Goal: Information Seeking & Learning: Learn about a topic

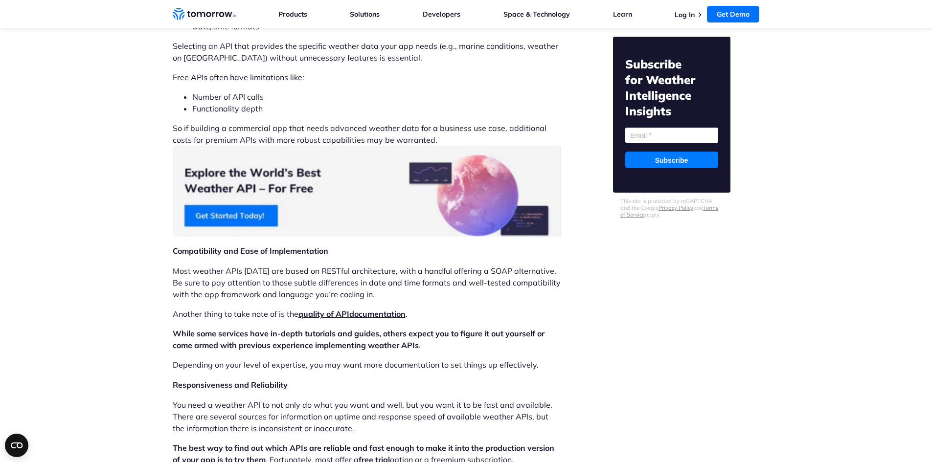
scroll to position [1566, 0]
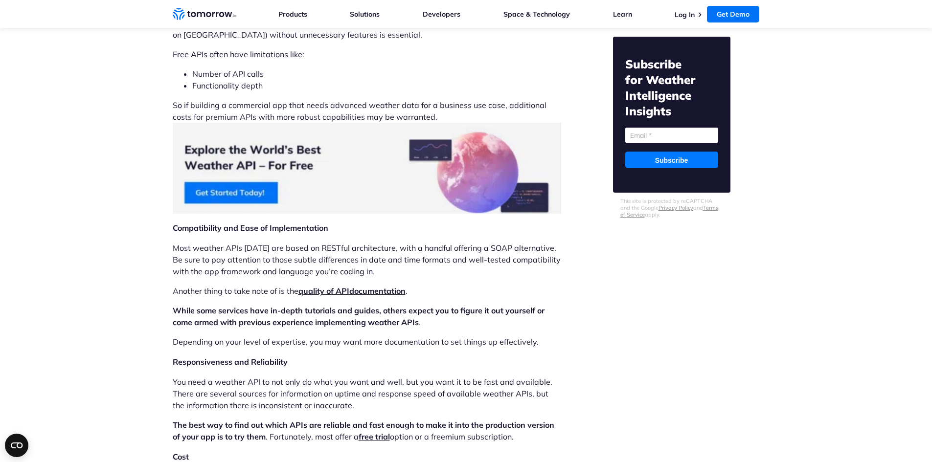
drag, startPoint x: 336, startPoint y: 284, endPoint x: 343, endPoint y: 289, distance: 9.5
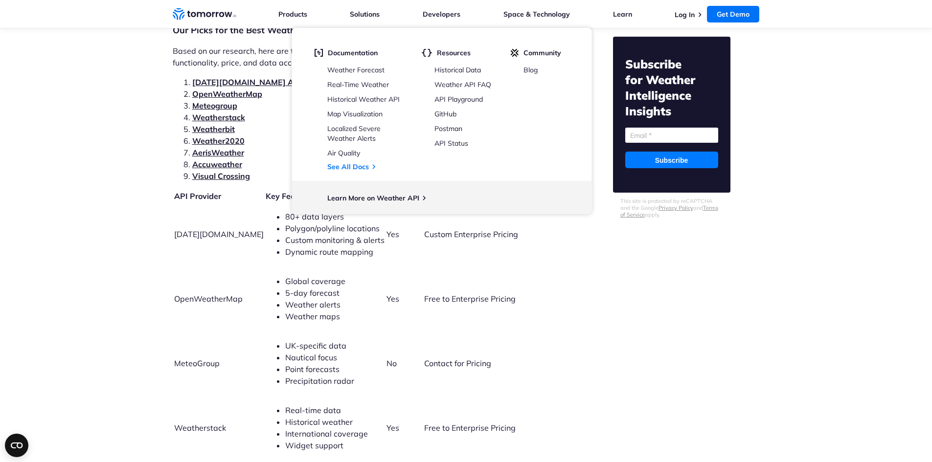
scroll to position [2104, 0]
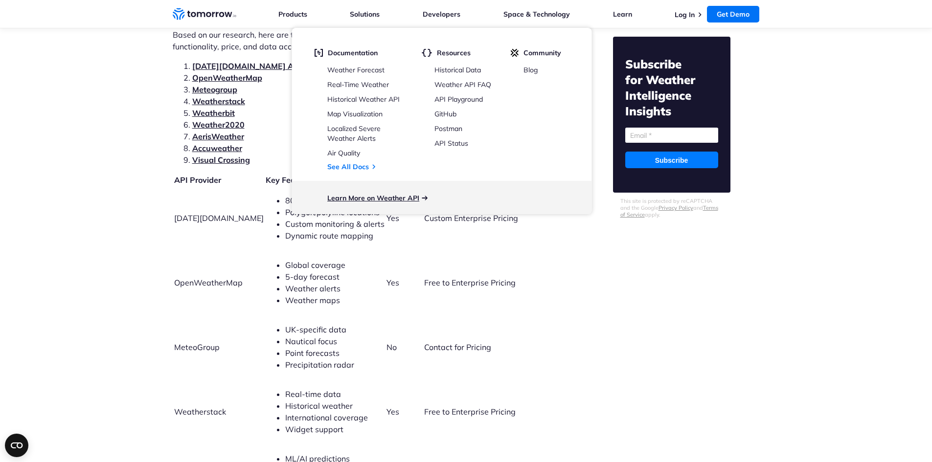
click at [412, 198] on link "Learn More on Weather API" at bounding box center [373, 198] width 92 height 9
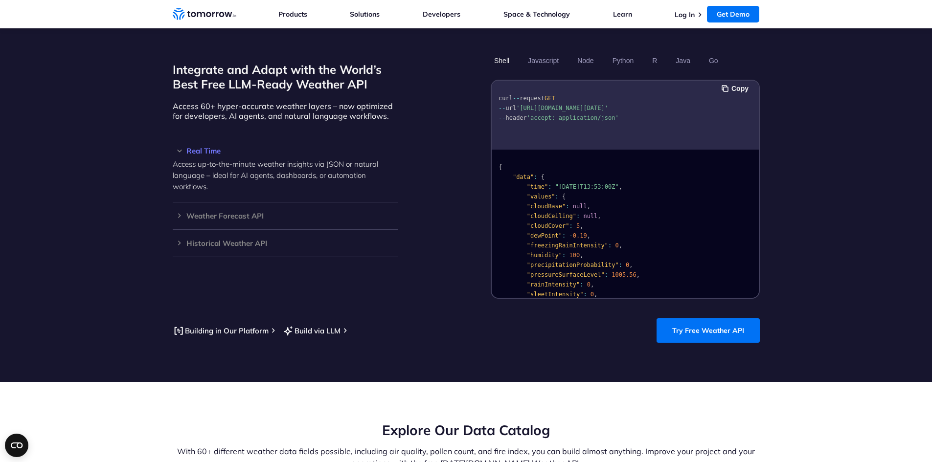
scroll to position [832, 0]
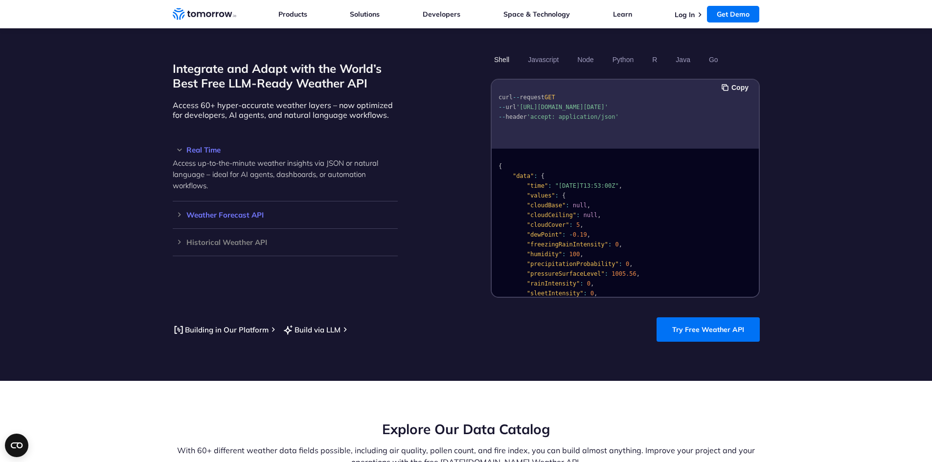
click at [321, 211] on h3 "Weather Forecast API" at bounding box center [285, 214] width 225 height 7
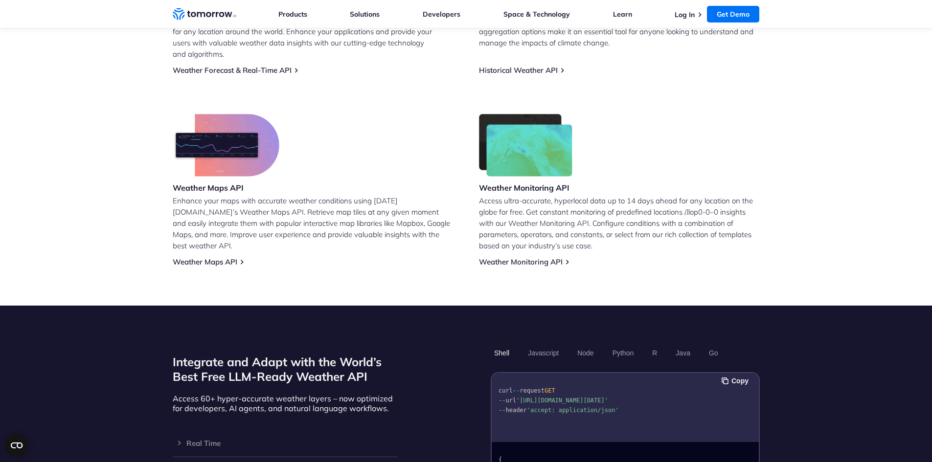
scroll to position [245, 0]
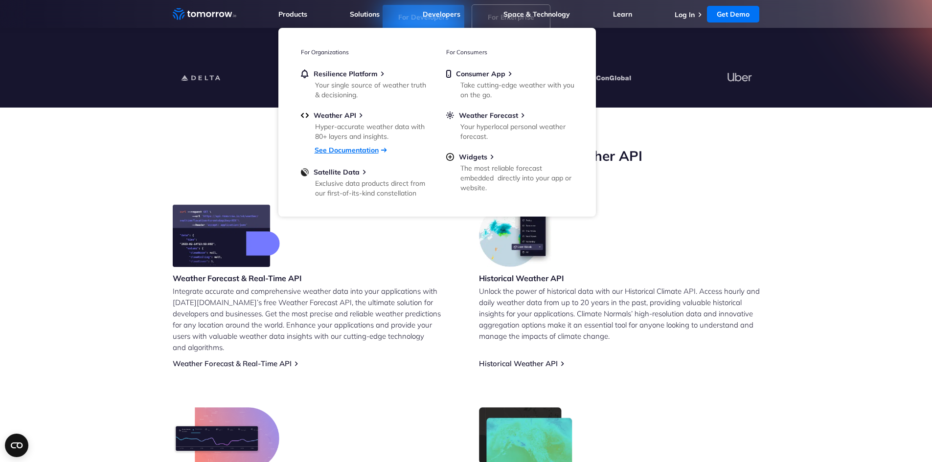
click at [347, 153] on link "See Documentation" at bounding box center [347, 150] width 64 height 9
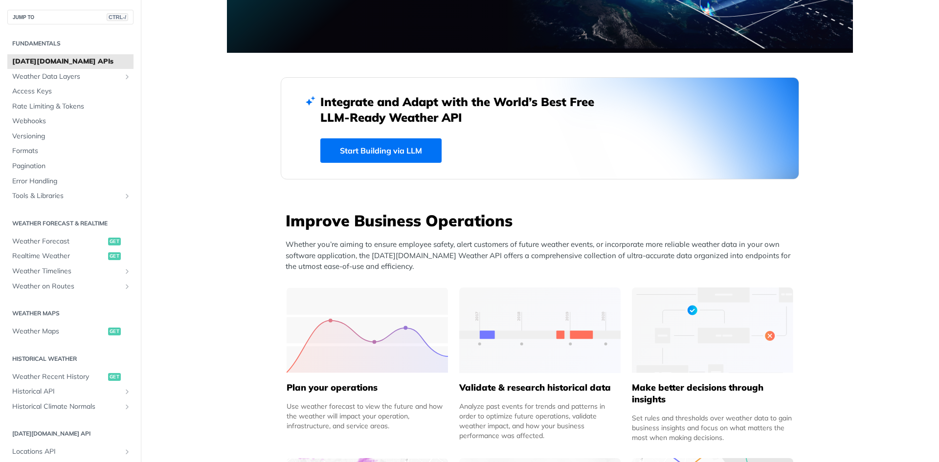
scroll to position [245, 0]
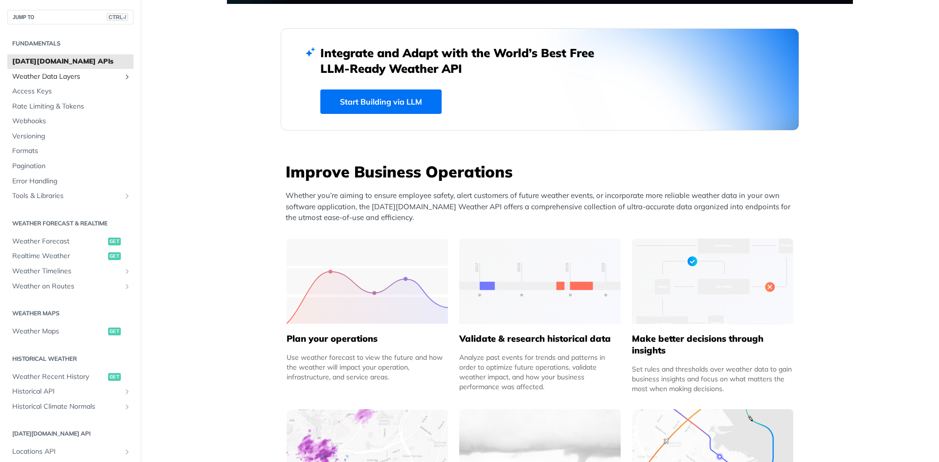
click at [68, 77] on span "Weather Data Layers" at bounding box center [66, 77] width 109 height 10
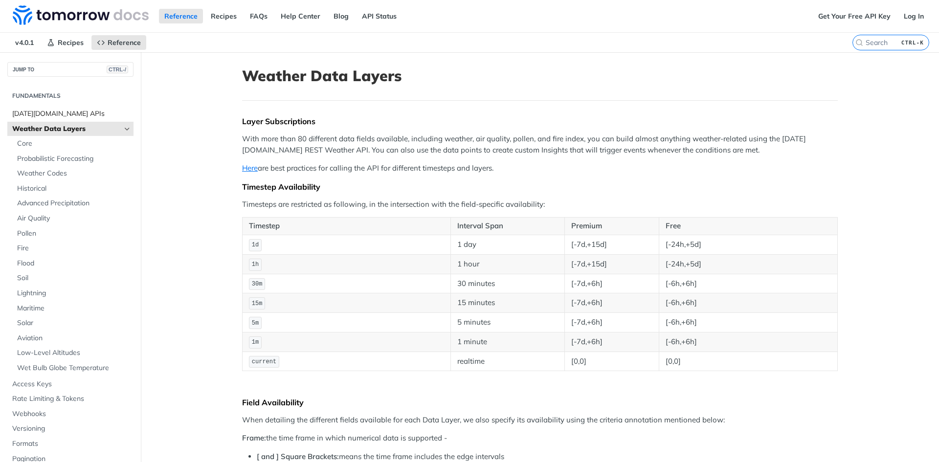
click at [58, 111] on span "Tomorrow.io APIs" at bounding box center [71, 114] width 119 height 10
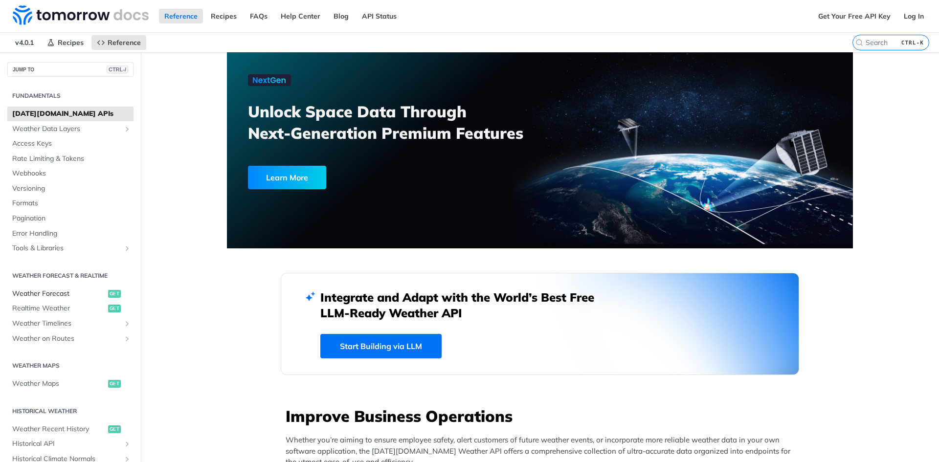
click at [75, 295] on span "Weather Forecast" at bounding box center [58, 294] width 93 height 10
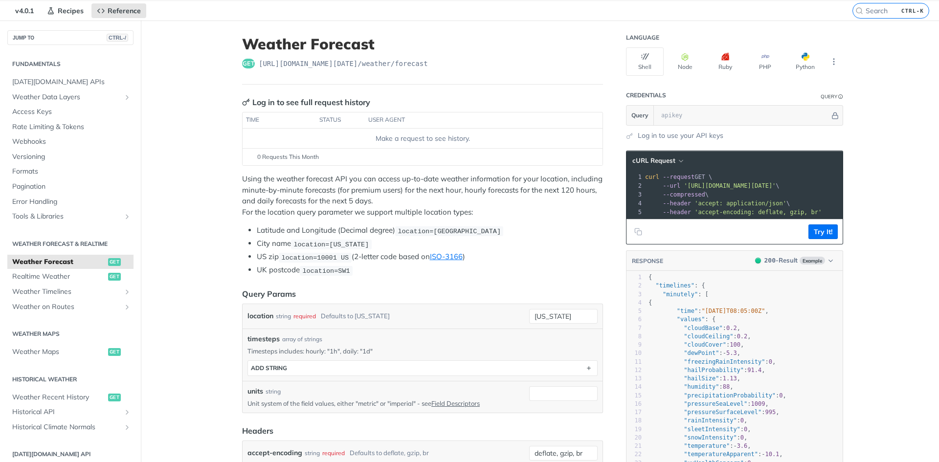
scroll to position [49, 0]
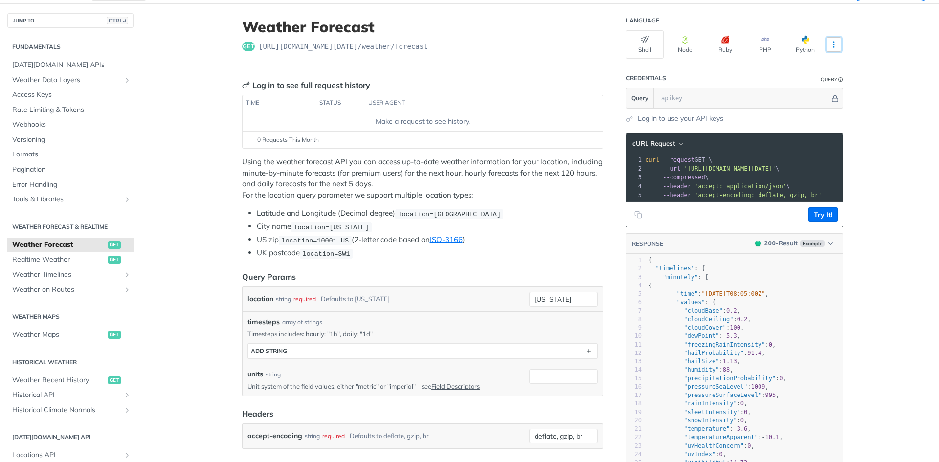
click at [830, 44] on icon "More ellipsis" at bounding box center [834, 44] width 9 height 9
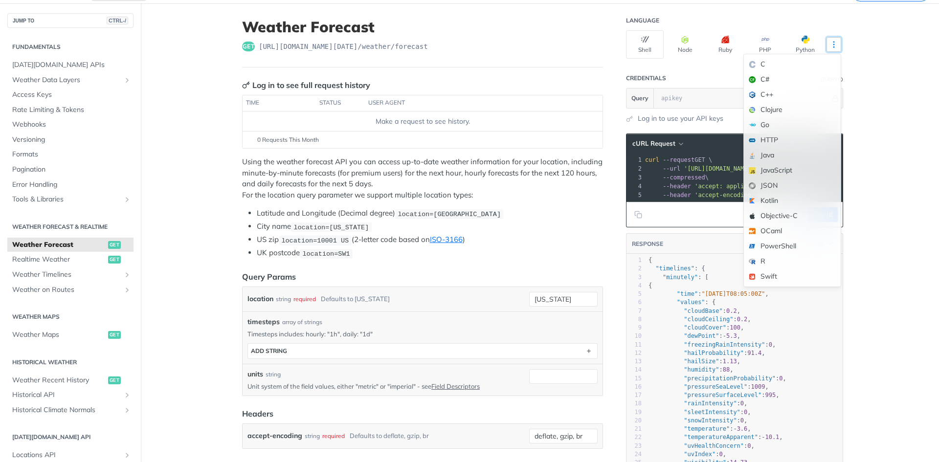
click at [830, 44] on icon "More ellipsis" at bounding box center [834, 44] width 9 height 9
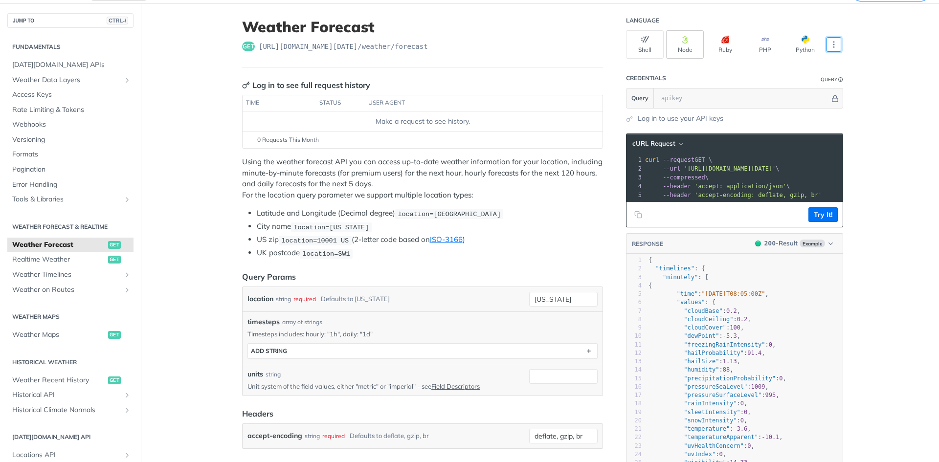
scroll to position [0, 0]
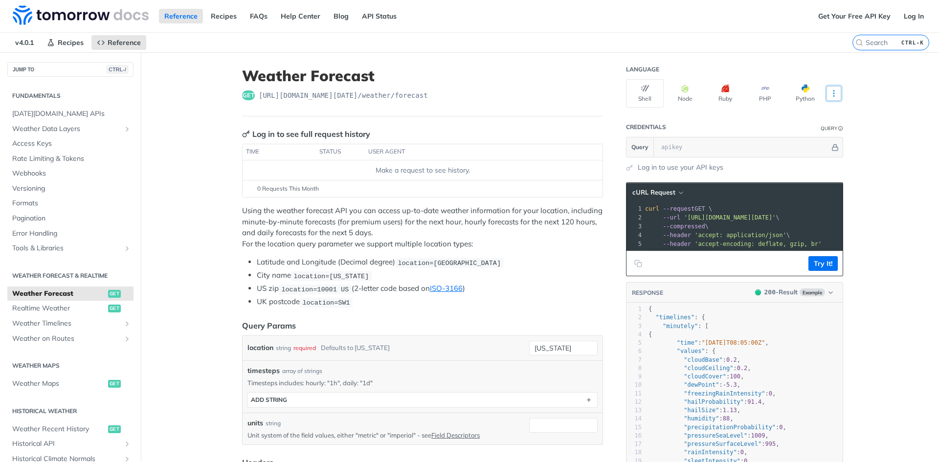
click at [827, 100] on button "More Languages" at bounding box center [834, 93] width 15 height 15
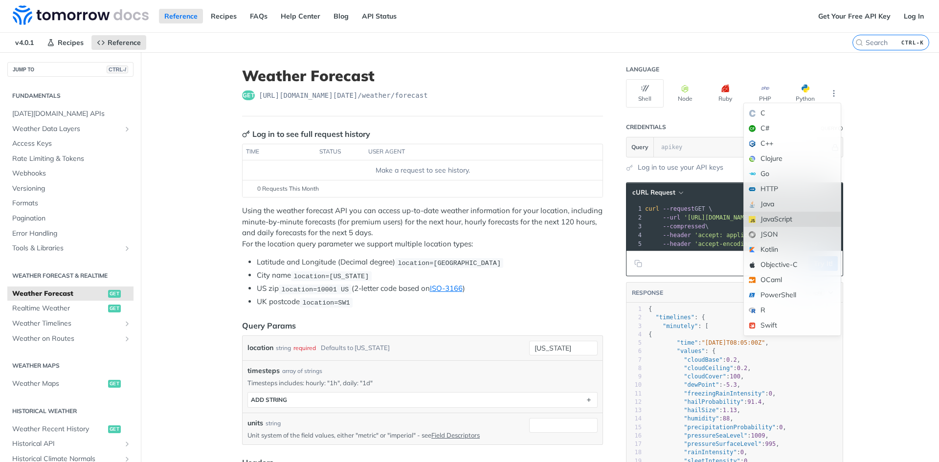
click at [777, 223] on div "JavaScript" at bounding box center [792, 219] width 97 height 15
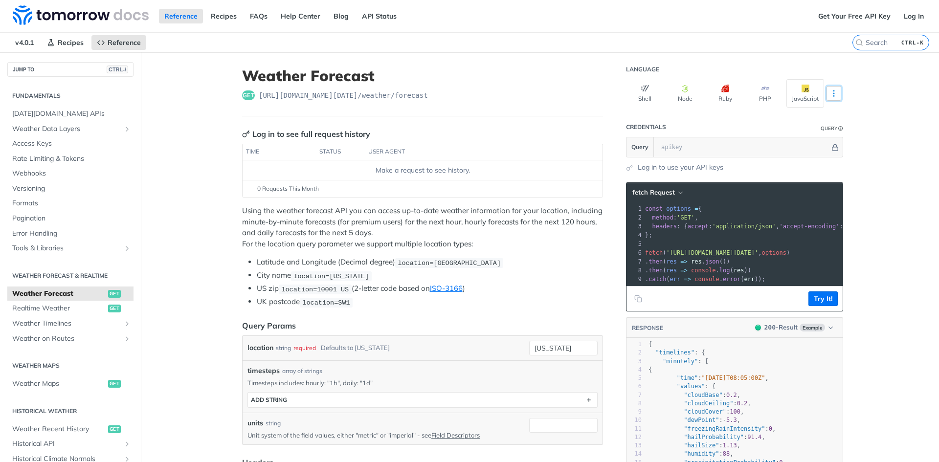
click at [830, 92] on icon "More ellipsis" at bounding box center [834, 93] width 9 height 9
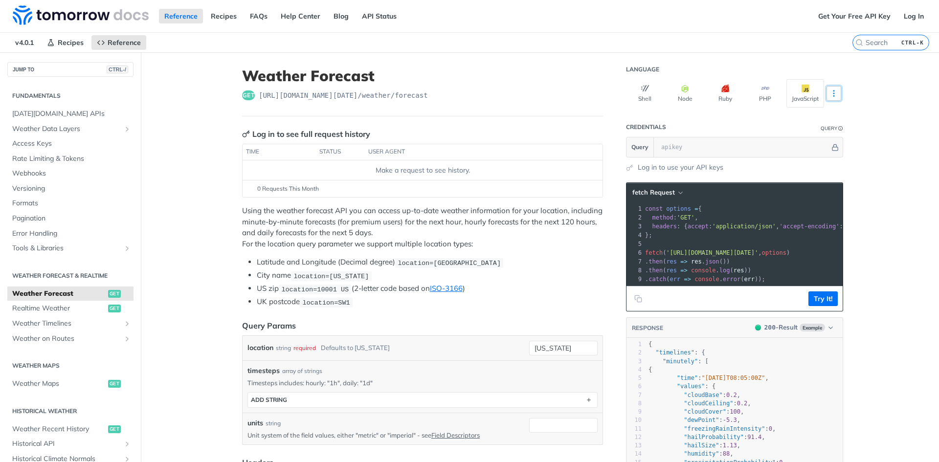
click at [836, 91] on button "More Languages" at bounding box center [834, 93] width 15 height 15
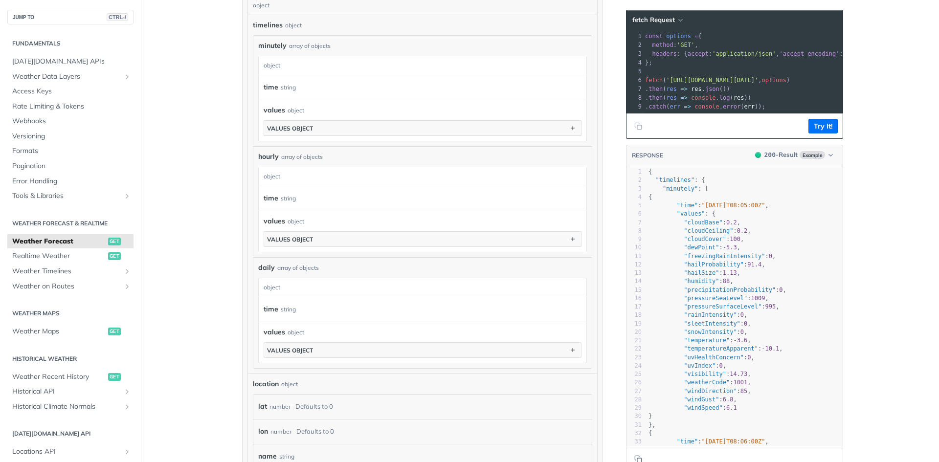
scroll to position [587, 0]
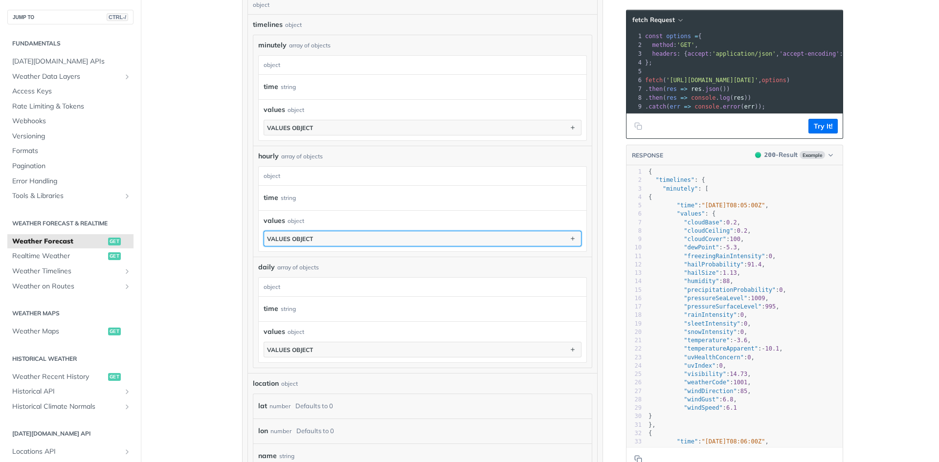
click at [456, 238] on button "values object" at bounding box center [422, 238] width 317 height 15
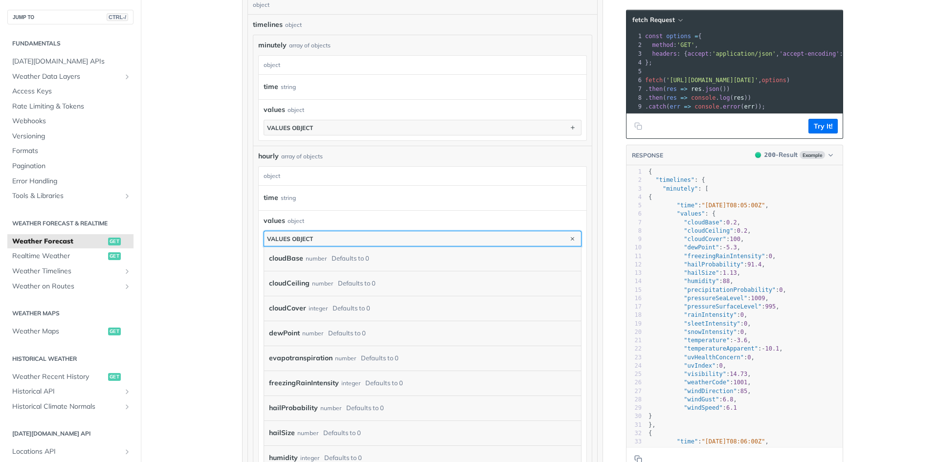
click at [456, 238] on button "values object" at bounding box center [422, 238] width 317 height 15
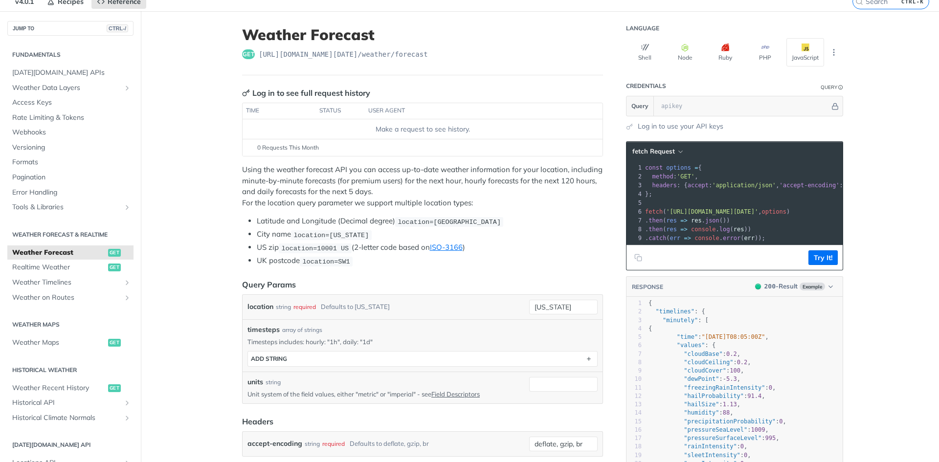
scroll to position [0, 0]
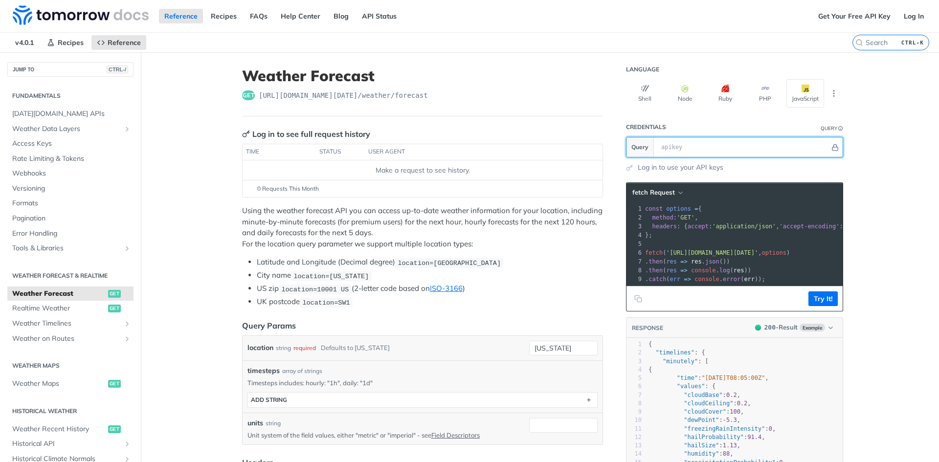
click at [707, 144] on input "text" at bounding box center [744, 147] width 174 height 20
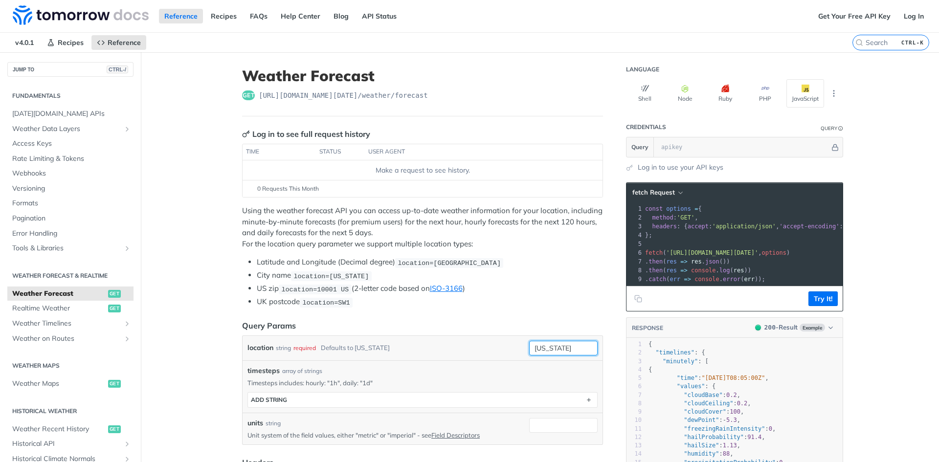
drag, startPoint x: 579, startPoint y: 351, endPoint x: 422, endPoint y: 341, distance: 156.9
click at [422, 341] on div "location string required Defaults to new york new york" at bounding box center [423, 348] width 350 height 15
type input "hong kong"
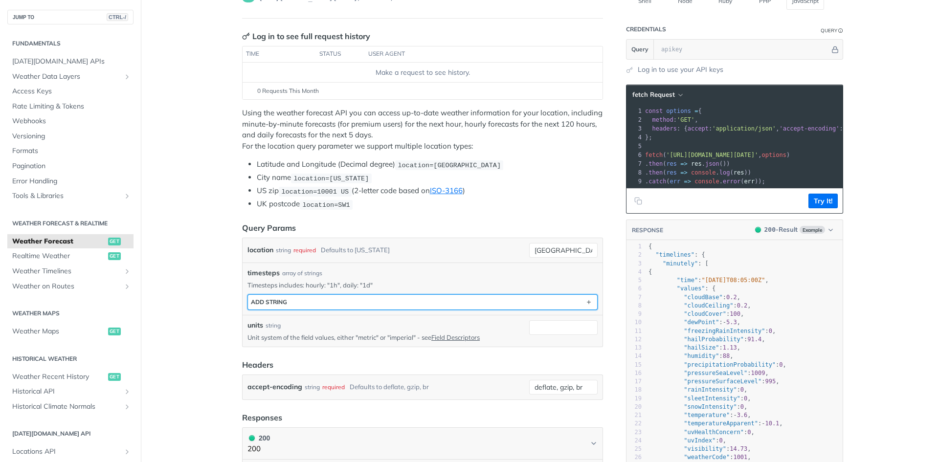
click at [377, 304] on button "ADD string" at bounding box center [422, 302] width 349 height 15
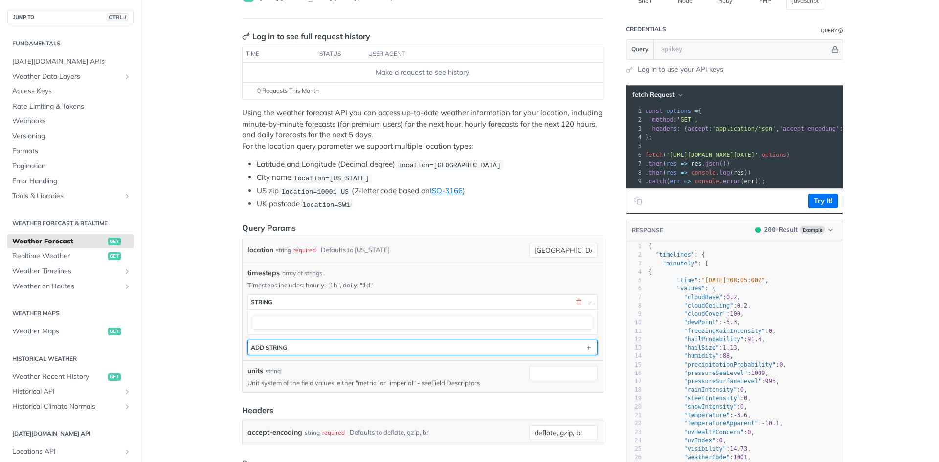
click at [374, 341] on button "ADD string" at bounding box center [422, 348] width 349 height 15
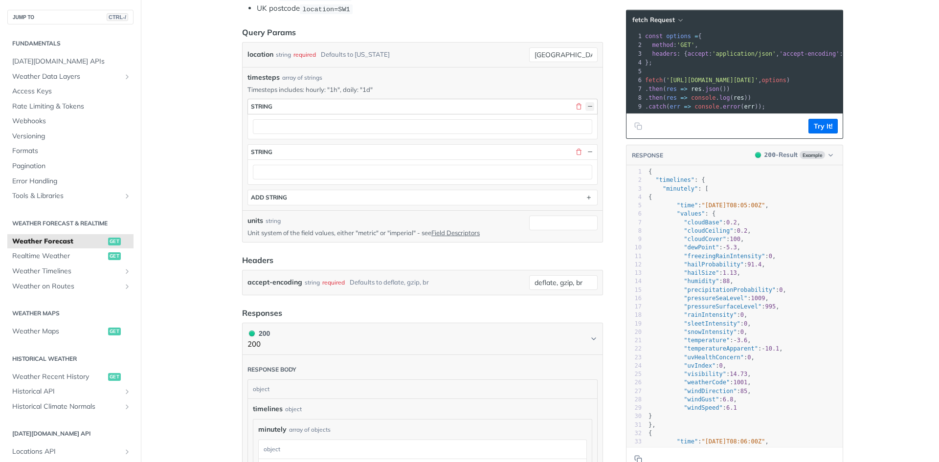
click at [589, 105] on button "button" at bounding box center [590, 106] width 9 height 9
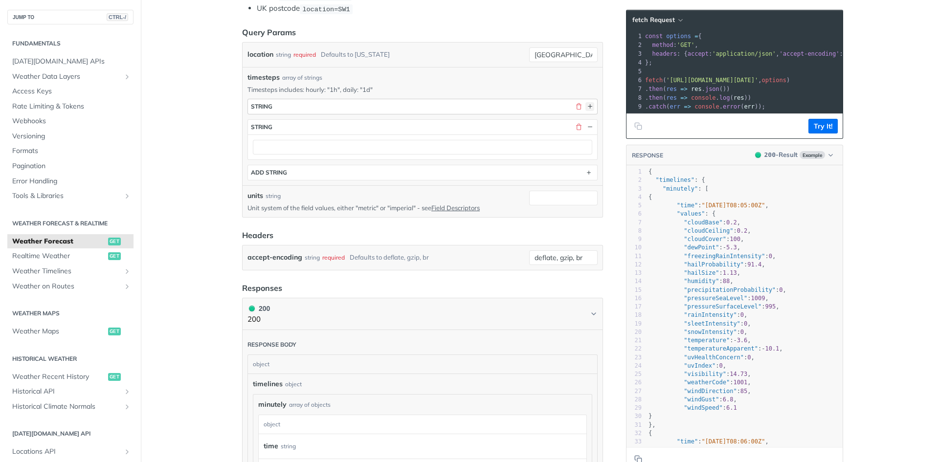
click at [589, 105] on button "button" at bounding box center [590, 106] width 9 height 9
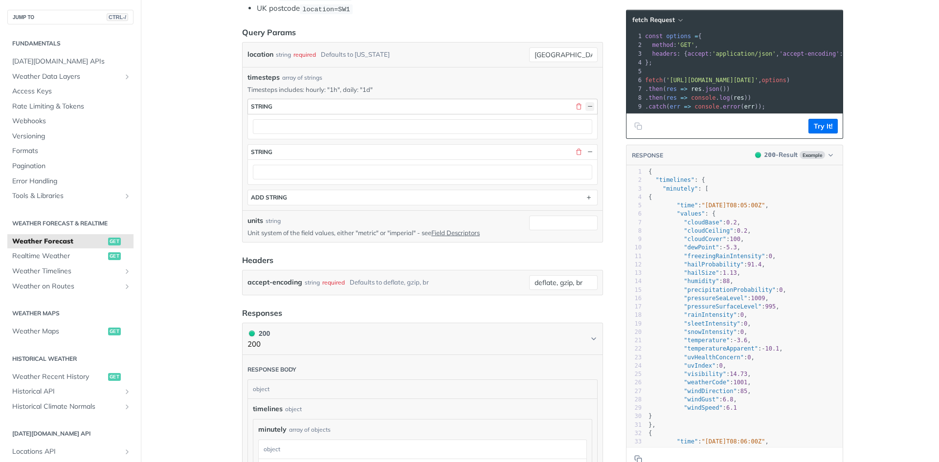
click at [589, 105] on button "button" at bounding box center [590, 106] width 9 height 9
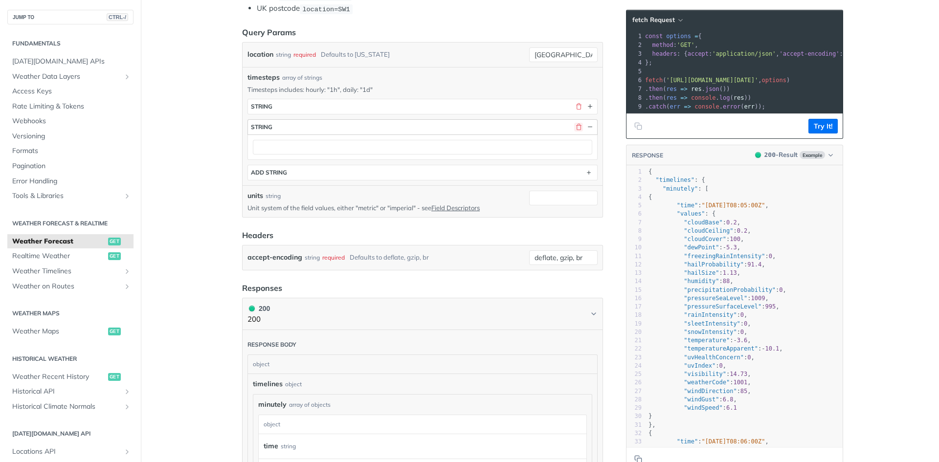
click at [574, 124] on button "button" at bounding box center [578, 127] width 9 height 9
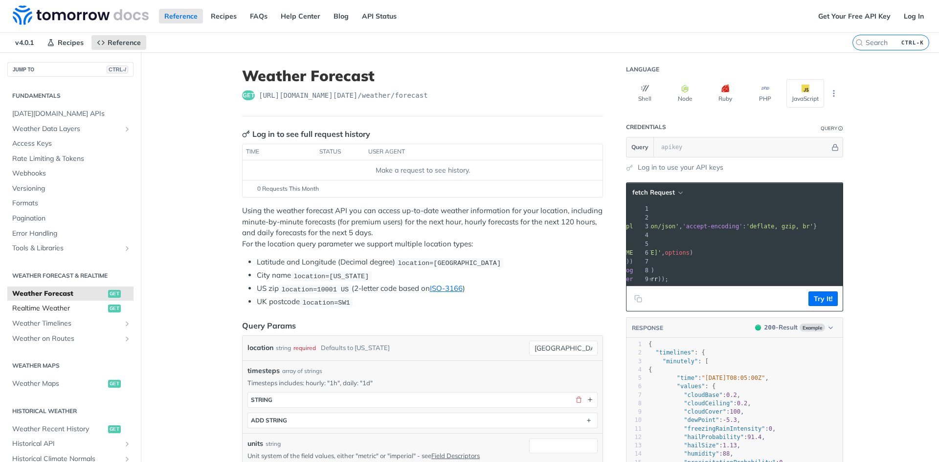
click at [53, 312] on span "Realtime Weather" at bounding box center [58, 309] width 93 height 10
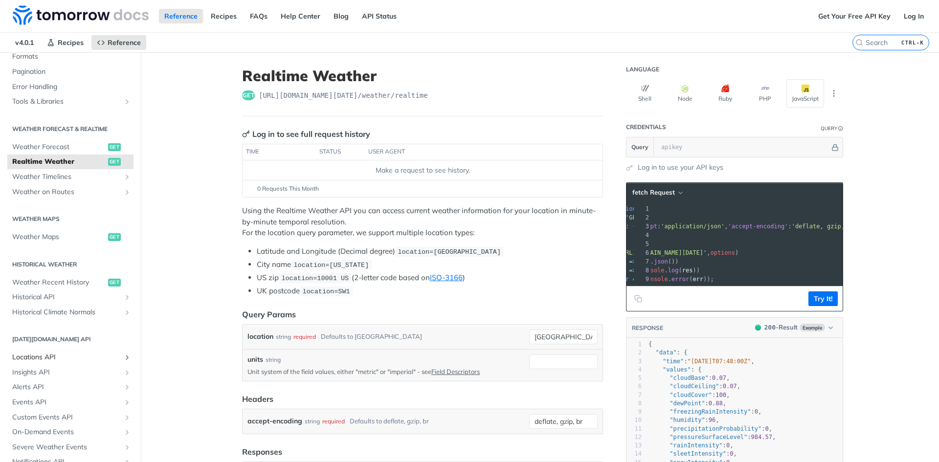
click at [74, 356] on span "Locations API" at bounding box center [66, 358] width 109 height 10
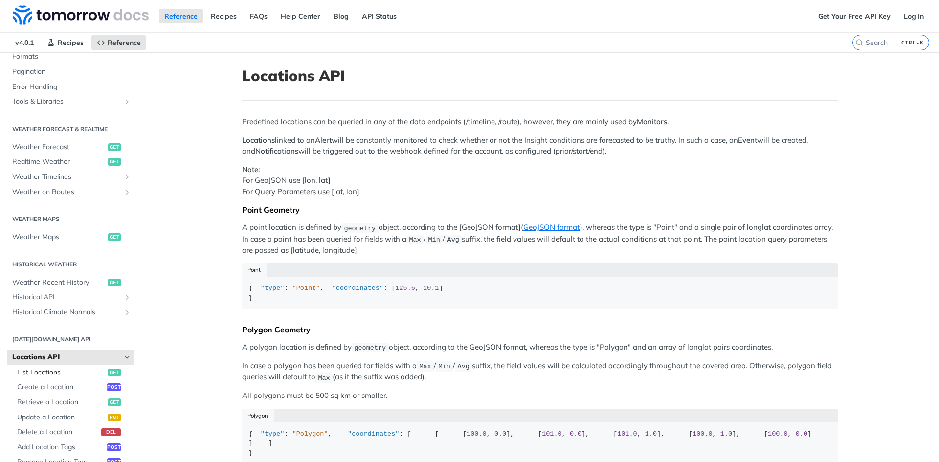
click at [65, 375] on span "List Locations" at bounding box center [61, 373] width 89 height 10
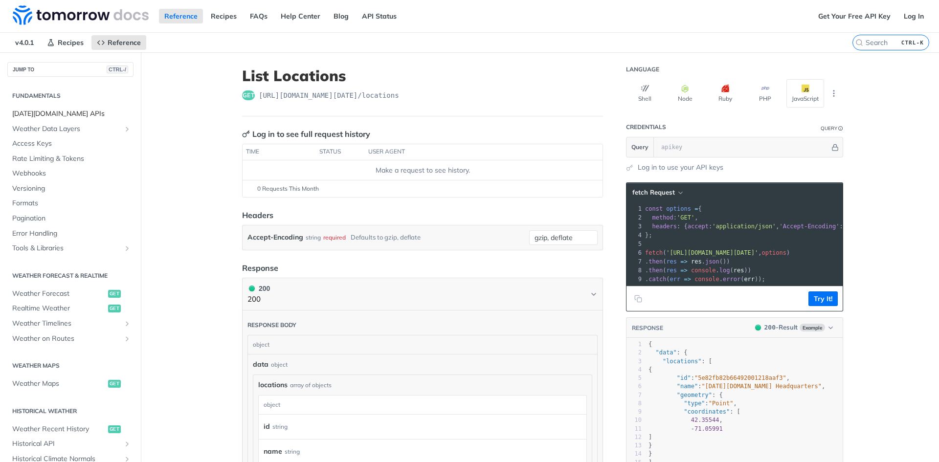
click at [48, 109] on span "Tomorrow.io APIs" at bounding box center [71, 114] width 119 height 10
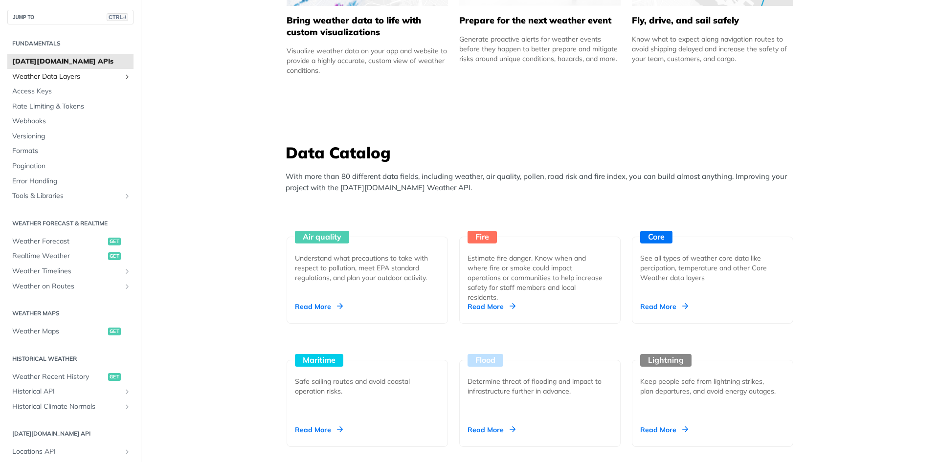
click at [69, 74] on span "Weather Data Layers" at bounding box center [66, 77] width 109 height 10
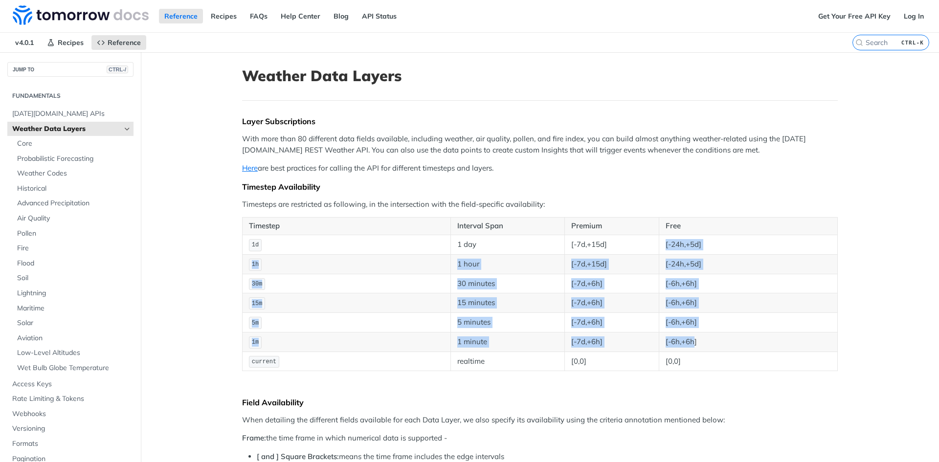
drag, startPoint x: 661, startPoint y: 242, endPoint x: 691, endPoint y: 336, distance: 98.1
click at [691, 336] on tbody "1d 1 day [-7d,+15d] [-24h,+5d] 1h 1 hour [-7d,+15d] [-24h,+5d] 30m 30 minutes […" at bounding box center [540, 303] width 595 height 136
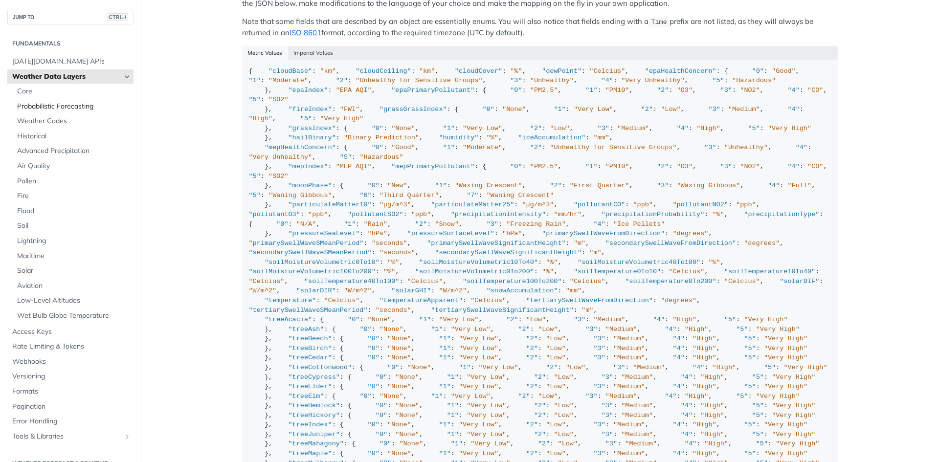
click at [50, 107] on span "Probabilistic Forecasting" at bounding box center [74, 107] width 114 height 10
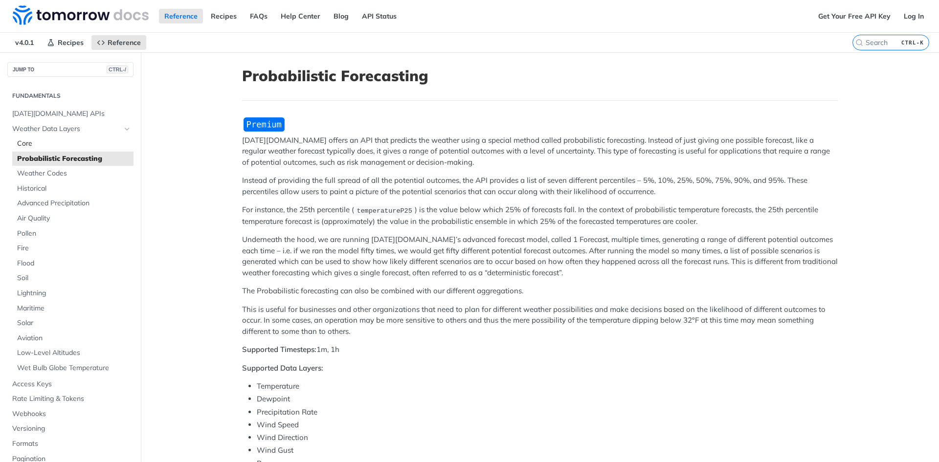
click at [35, 145] on span "Core" at bounding box center [74, 144] width 114 height 10
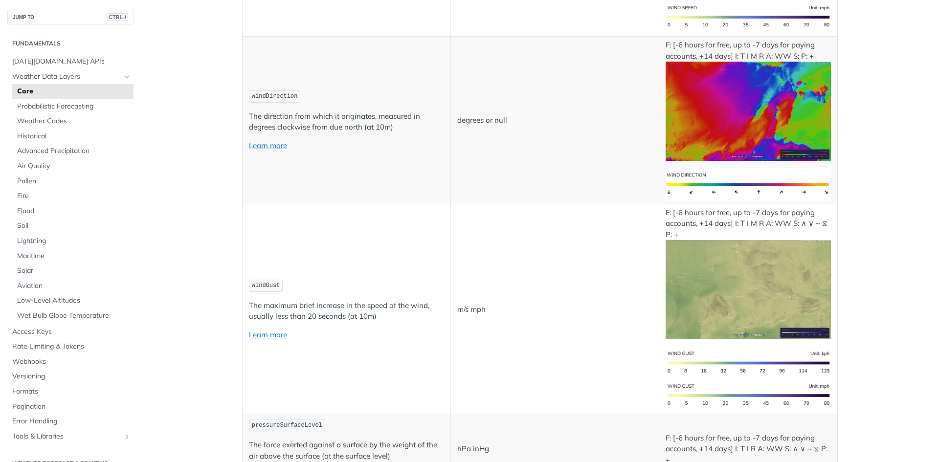
scroll to position [1321, 0]
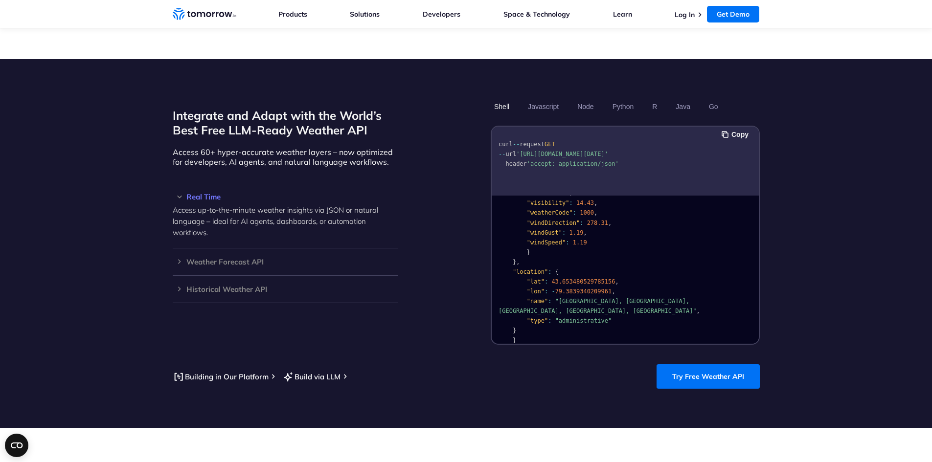
scroll to position [783, 0]
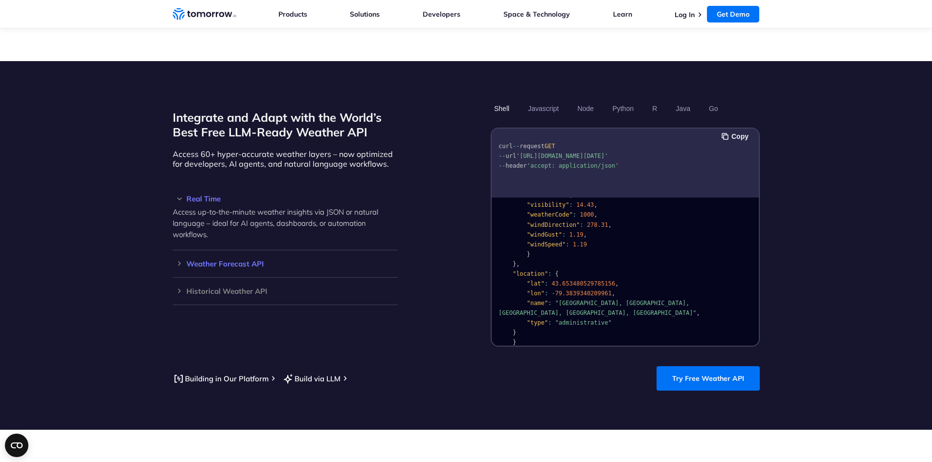
click at [357, 250] on div "Weather Forecast API Access ultra-accurate, hyperlocal data up to 14 days in th…" at bounding box center [285, 263] width 225 height 27
click at [205, 260] on h3 "Weather Forecast API" at bounding box center [285, 263] width 225 height 7
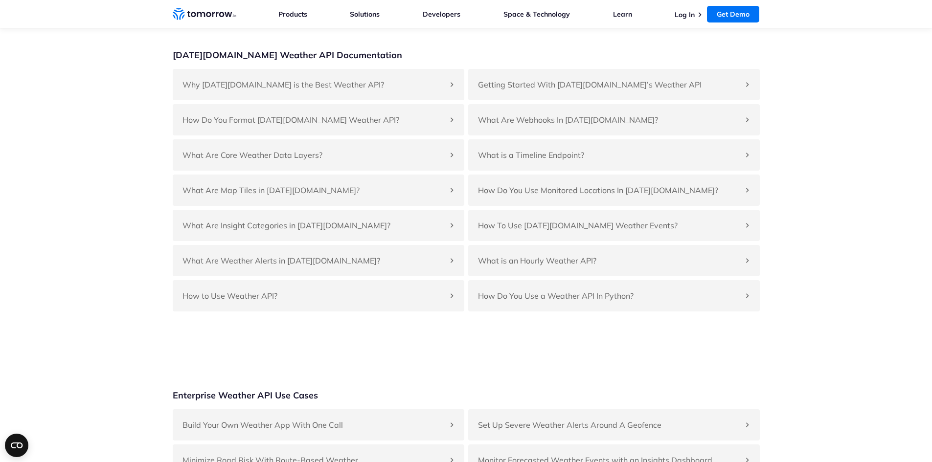
scroll to position [2202, 0]
